Goal: Information Seeking & Learning: Learn about a topic

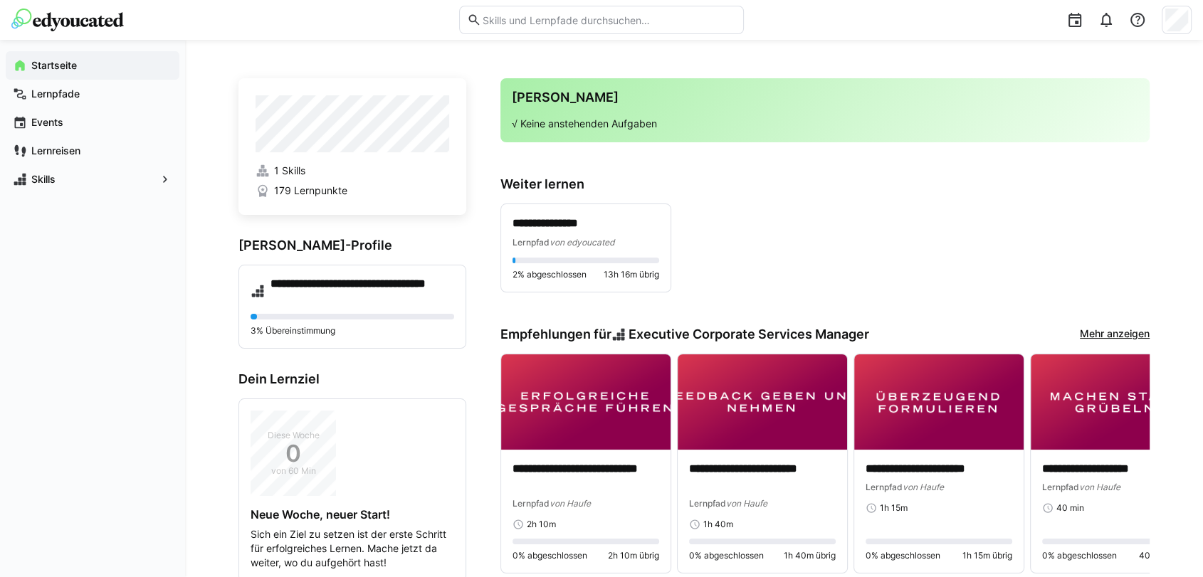
click at [535, 24] on input "text" at bounding box center [608, 20] width 255 height 13
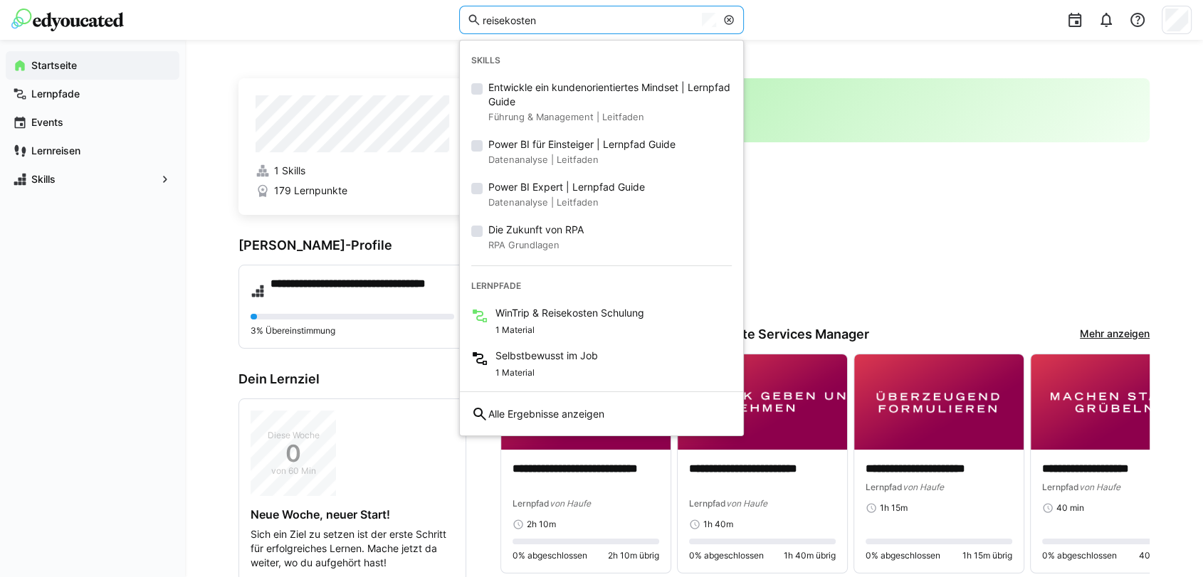
type input "reisekosten"
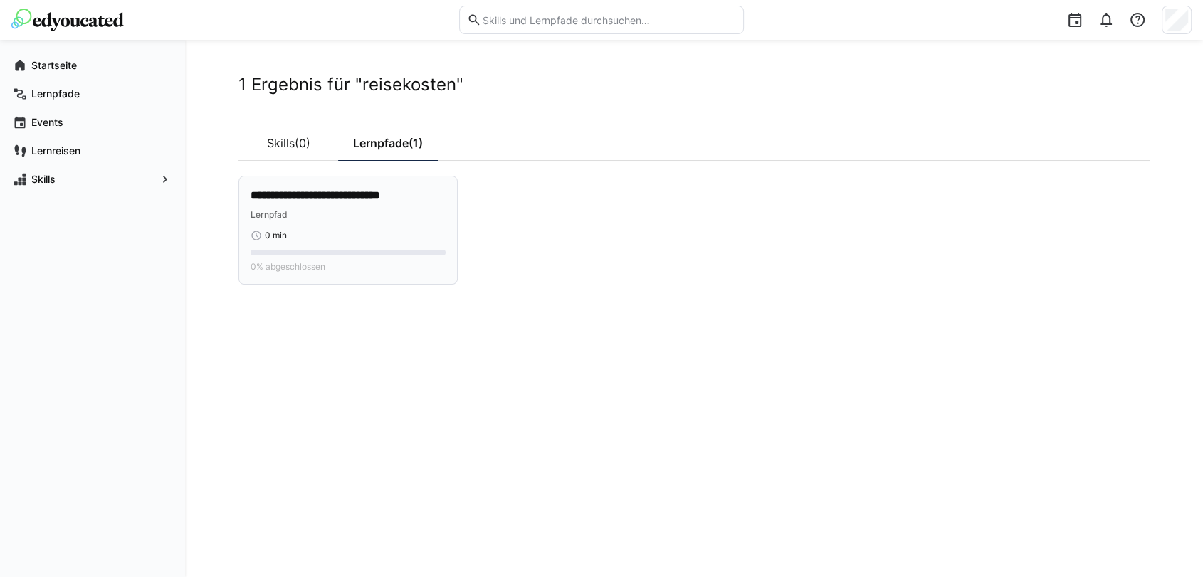
click at [337, 209] on div "Lernpfad" at bounding box center [348, 214] width 195 height 14
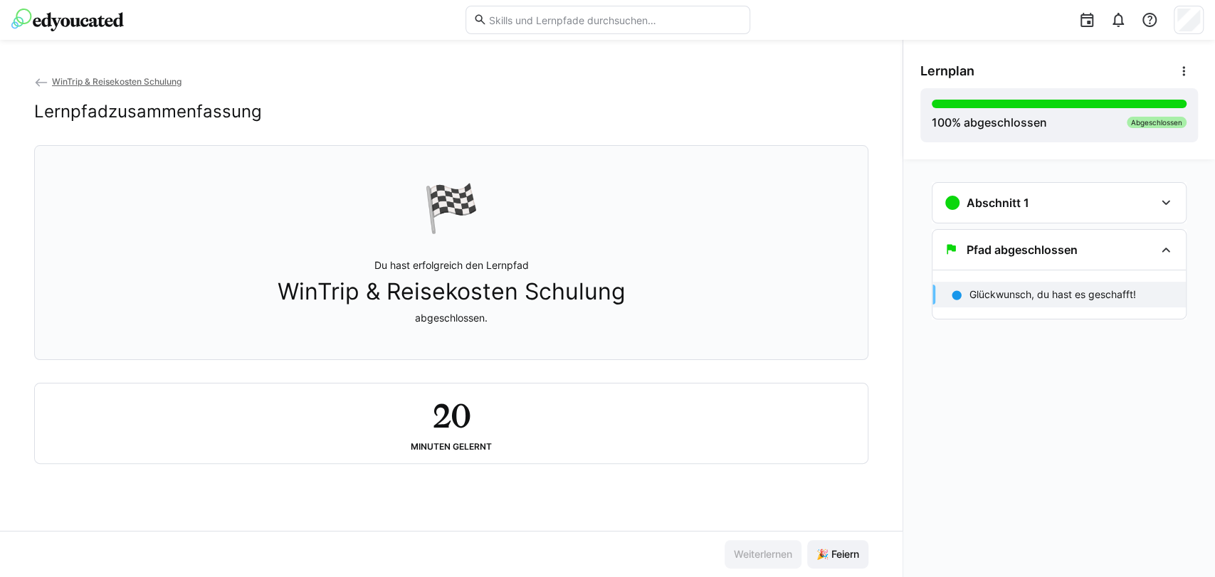
click at [129, 77] on span "WinTrip & Reisekosten Schulung" at bounding box center [117, 81] width 130 height 11
